Goal: Complete application form: Complete application form

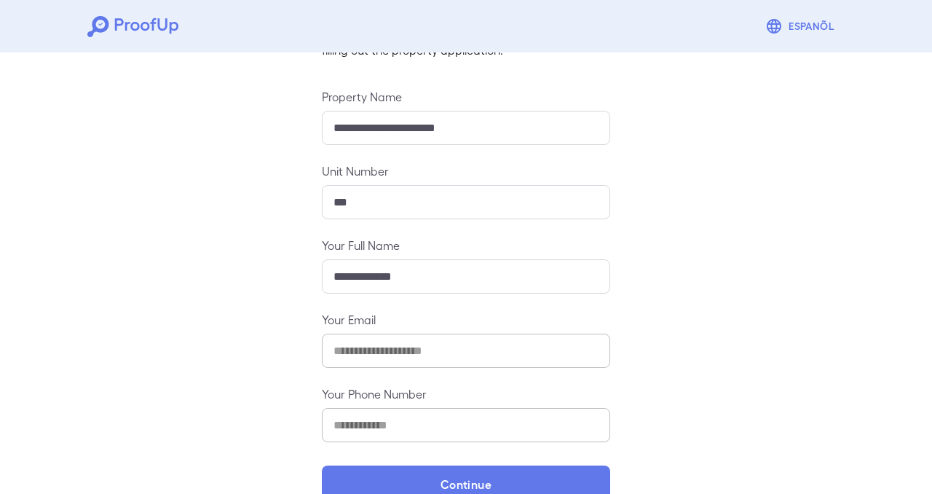
scroll to position [166, 0]
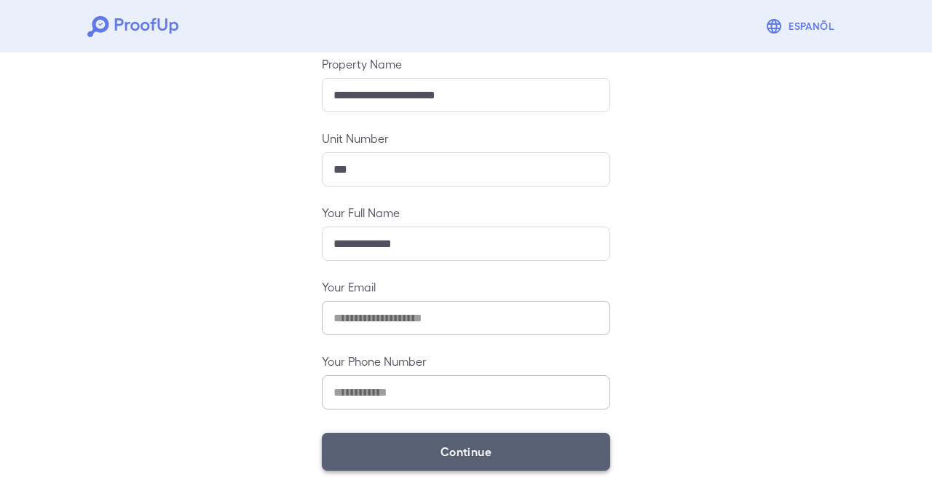
click at [481, 457] on button "Continue" at bounding box center [466, 452] width 288 height 38
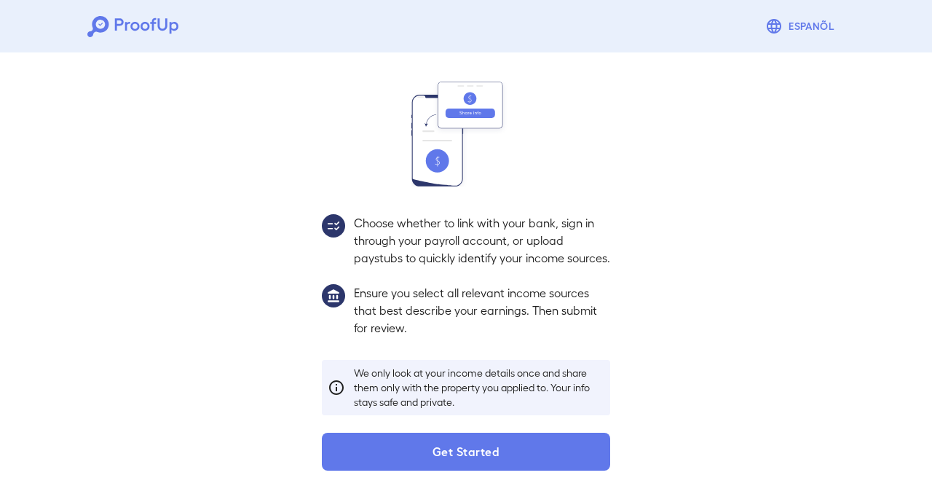
scroll to position [145, 0]
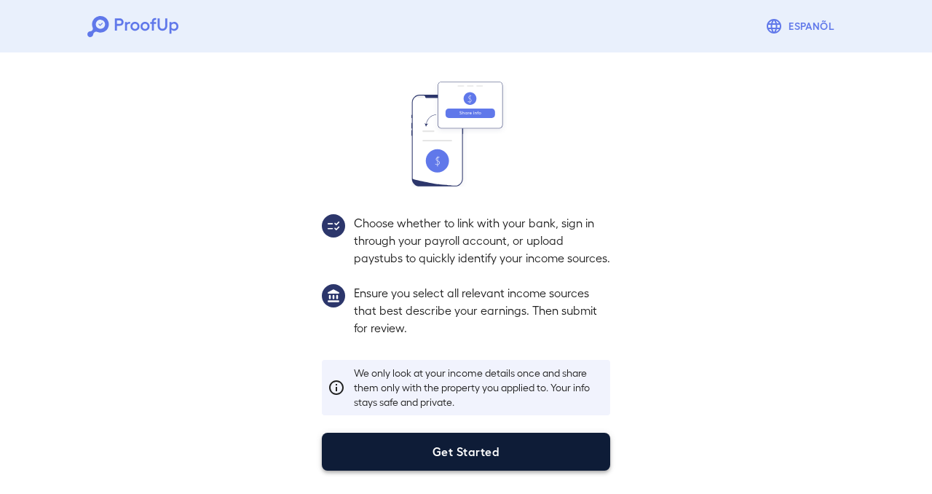
click at [531, 453] on button "Get Started" at bounding box center [466, 452] width 288 height 38
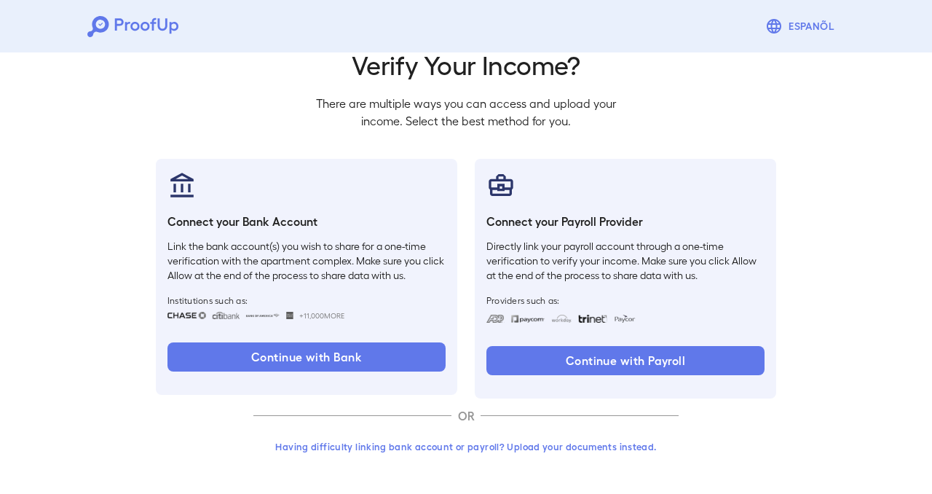
scroll to position [63, 0]
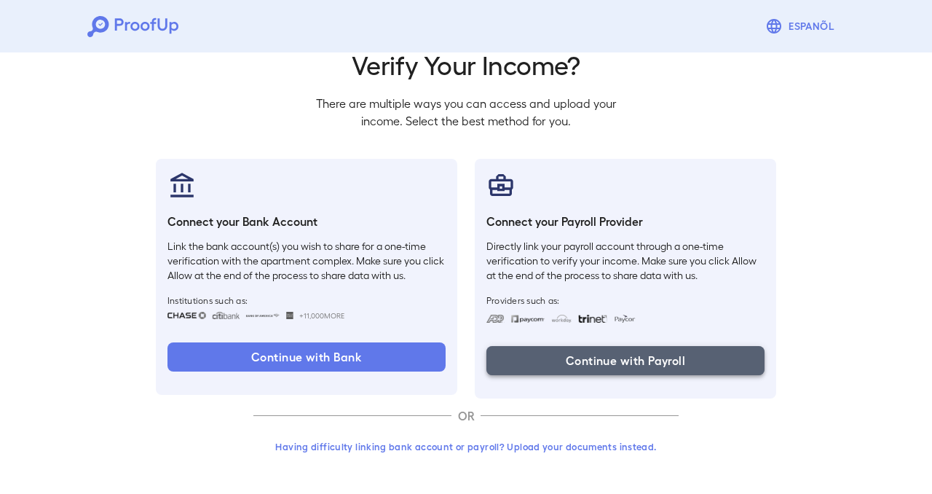
click at [532, 359] on button "Continue with Payroll" at bounding box center [626, 360] width 278 height 29
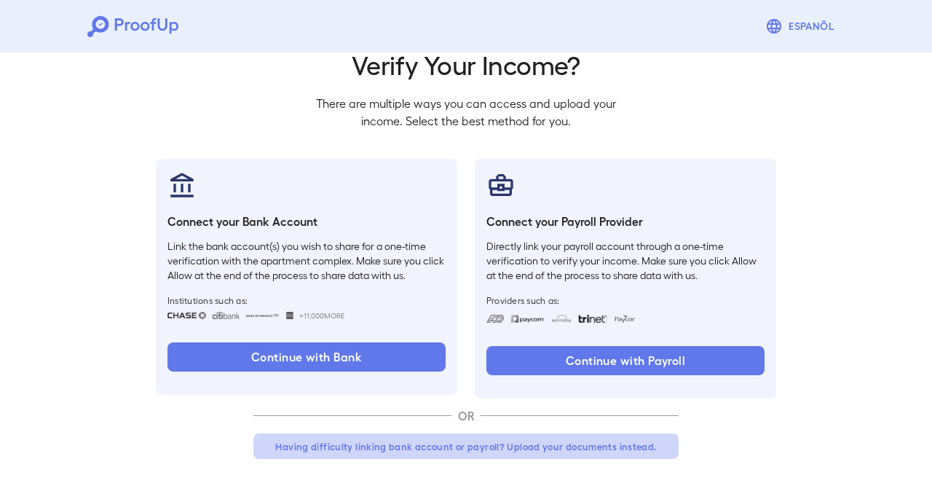
click at [517, 447] on button "Having difficulty linking bank account or payroll? Upload your documents instea…" at bounding box center [465, 446] width 425 height 26
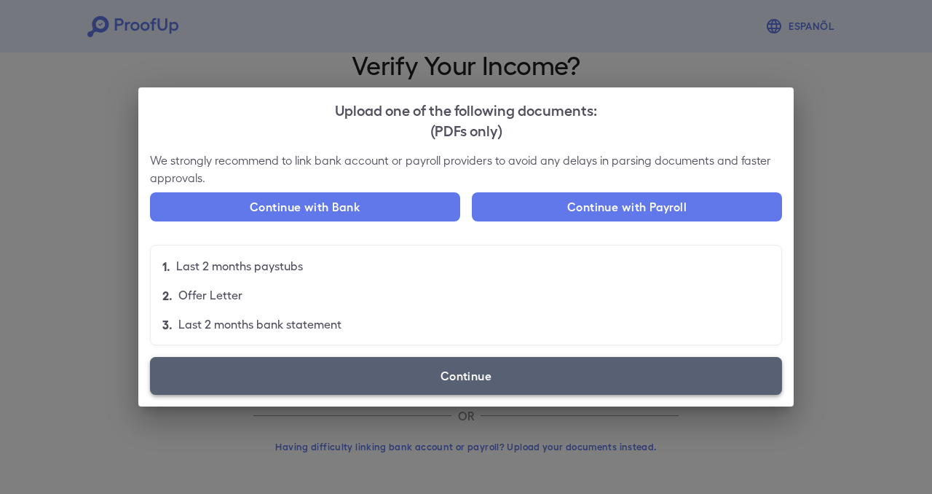
click at [530, 371] on label "Continue" at bounding box center [466, 376] width 632 height 38
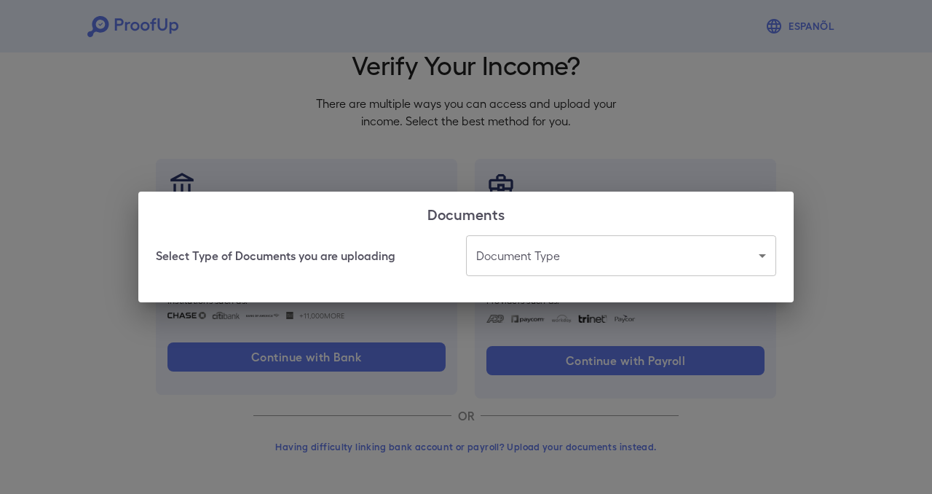
click at [556, 257] on body "Espanõl Go back How Would You Like to Verify Your Income? There are multiple wa…" at bounding box center [466, 215] width 932 height 556
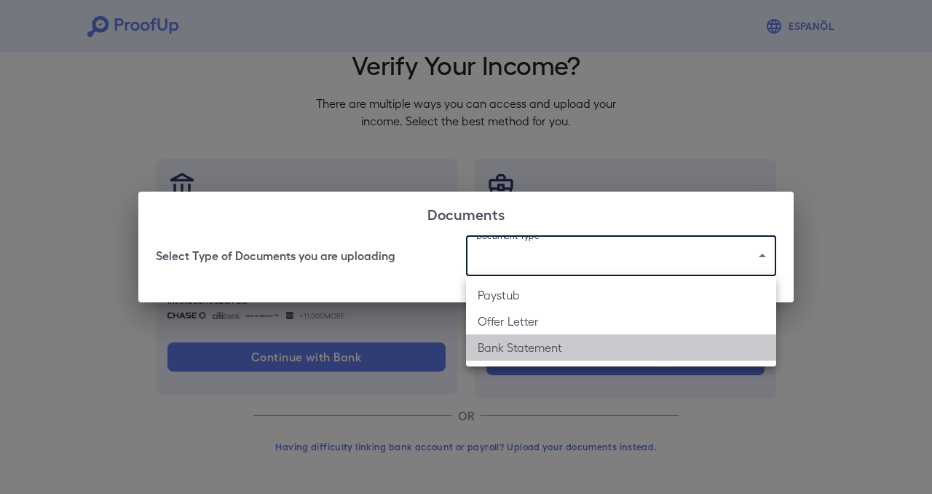
click at [496, 349] on li "Bank Statement" at bounding box center [621, 347] width 310 height 26
type input "**********"
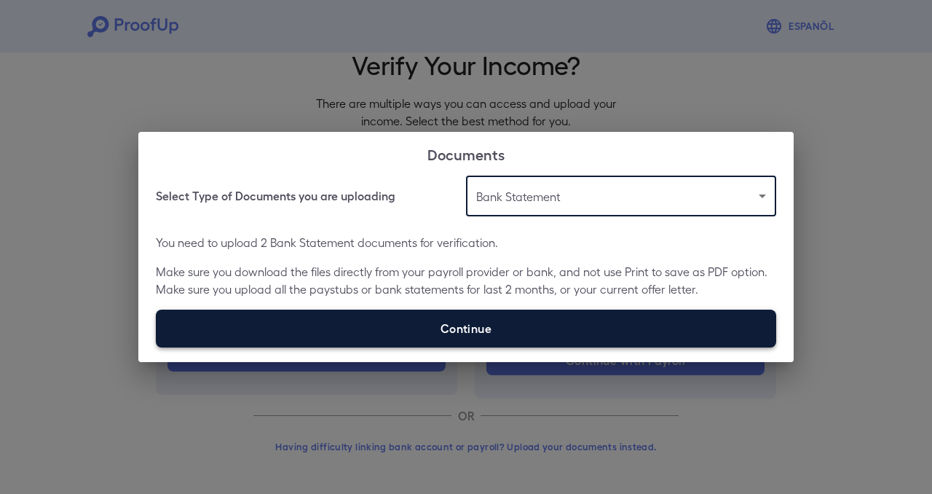
click at [521, 318] on label "Continue" at bounding box center [466, 329] width 621 height 38
click at [157, 347] on input "Continue" at bounding box center [156, 347] width 1 height 1
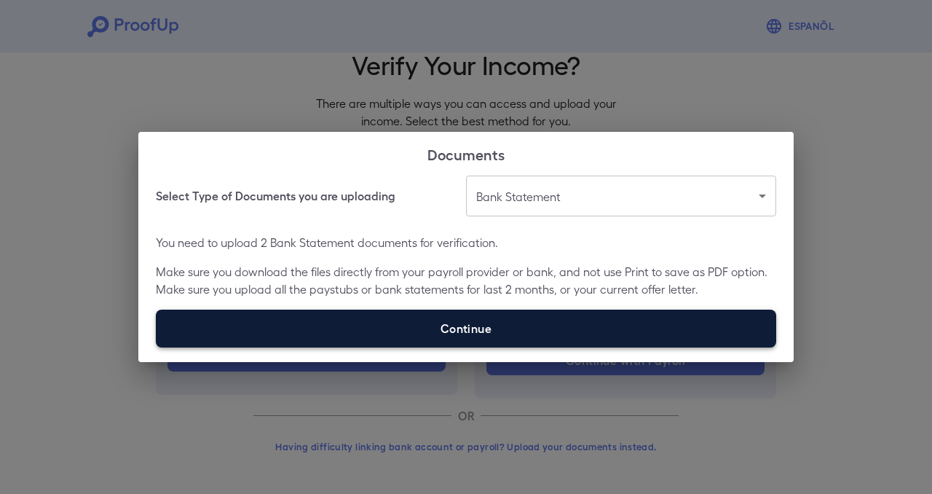
type input "**********"
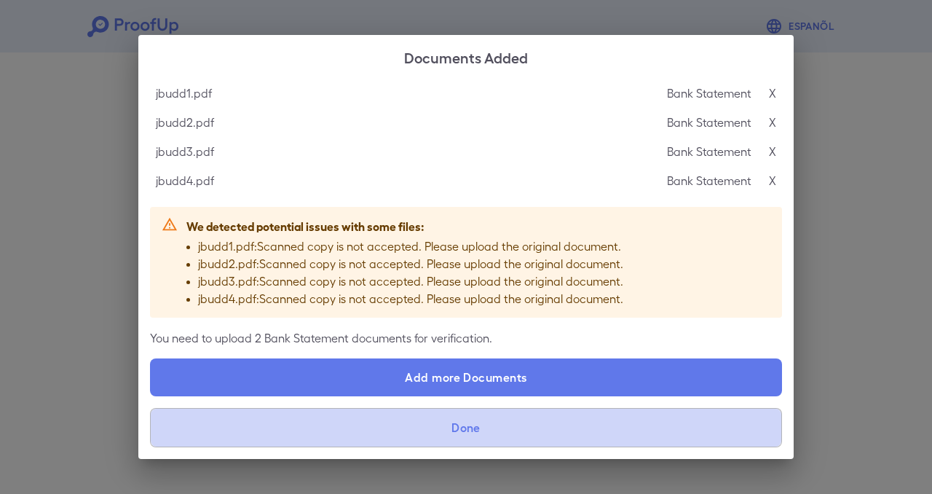
click at [563, 424] on button "Done" at bounding box center [466, 427] width 632 height 39
